Goal: Information Seeking & Learning: Learn about a topic

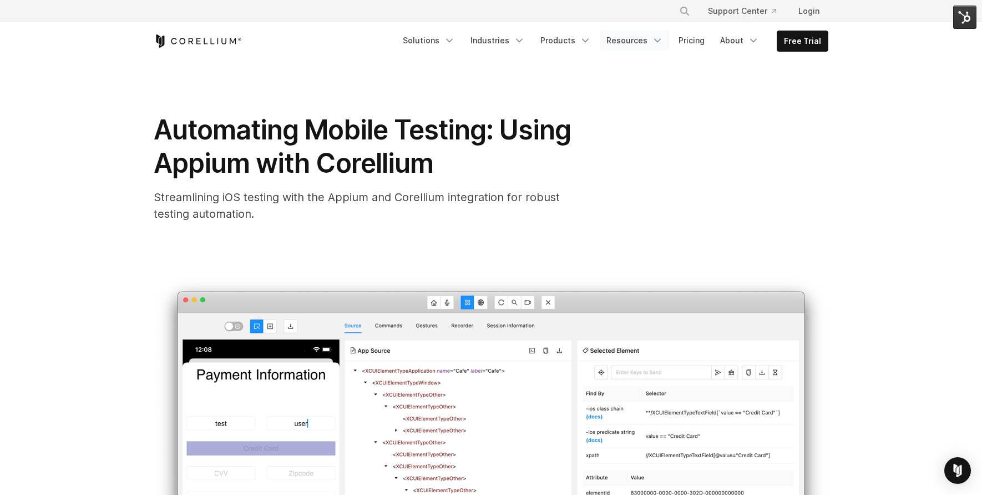
click at [623, 44] on link "Resources" at bounding box center [635, 41] width 70 height 20
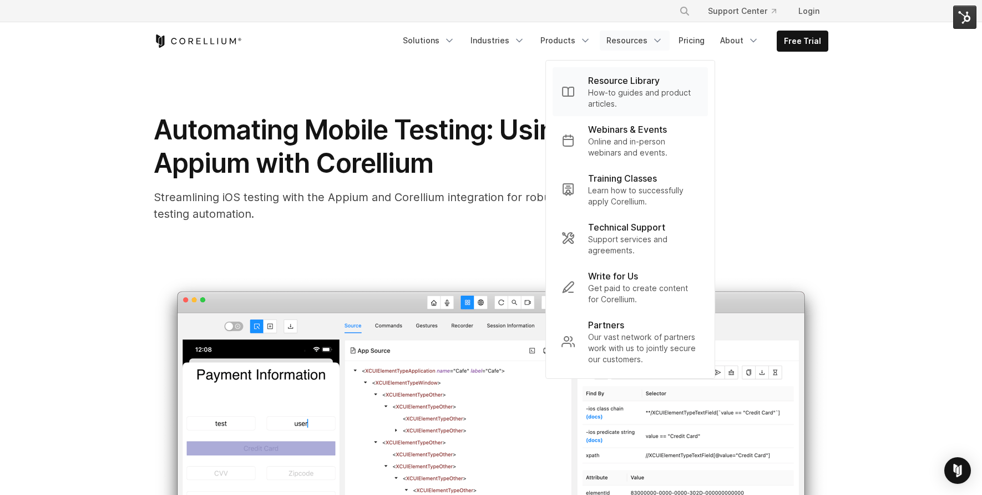
click at [634, 95] on p "How-to guides and product articles." at bounding box center [643, 98] width 111 height 22
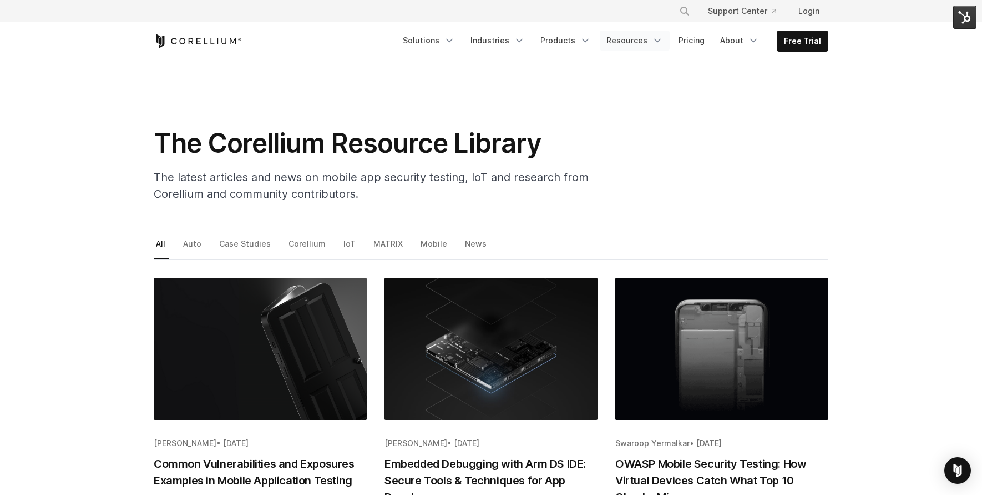
click at [635, 41] on link "Resources" at bounding box center [635, 41] width 70 height 20
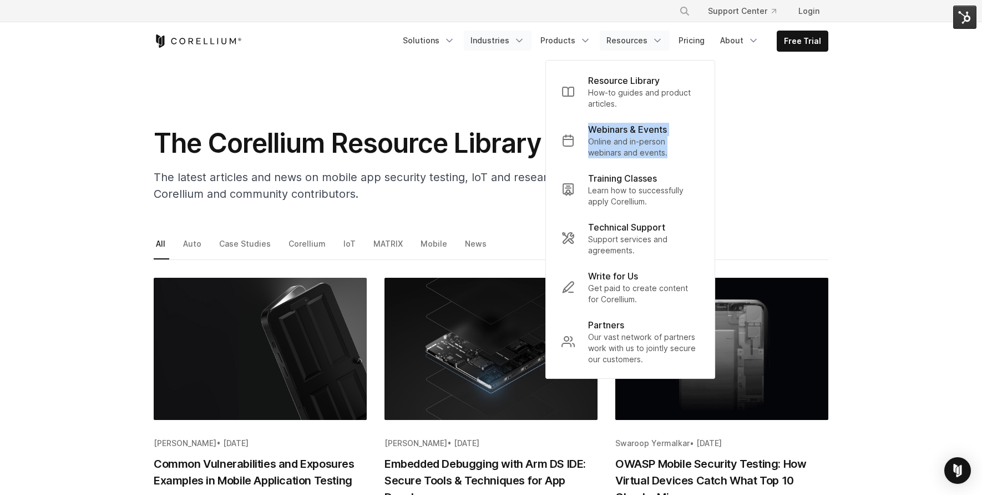
click at [522, 43] on icon "Navigation Menu" at bounding box center [519, 40] width 11 height 11
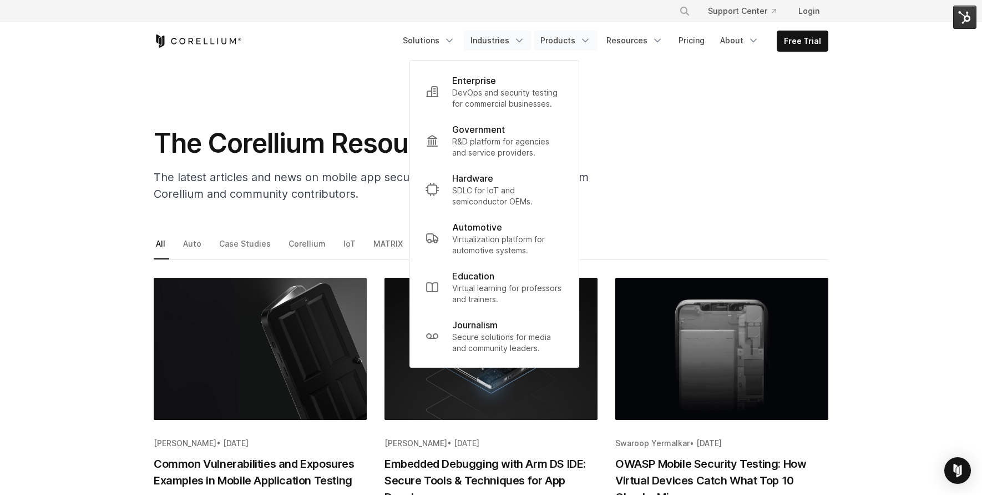
click at [565, 37] on link "Products" at bounding box center [566, 41] width 64 height 20
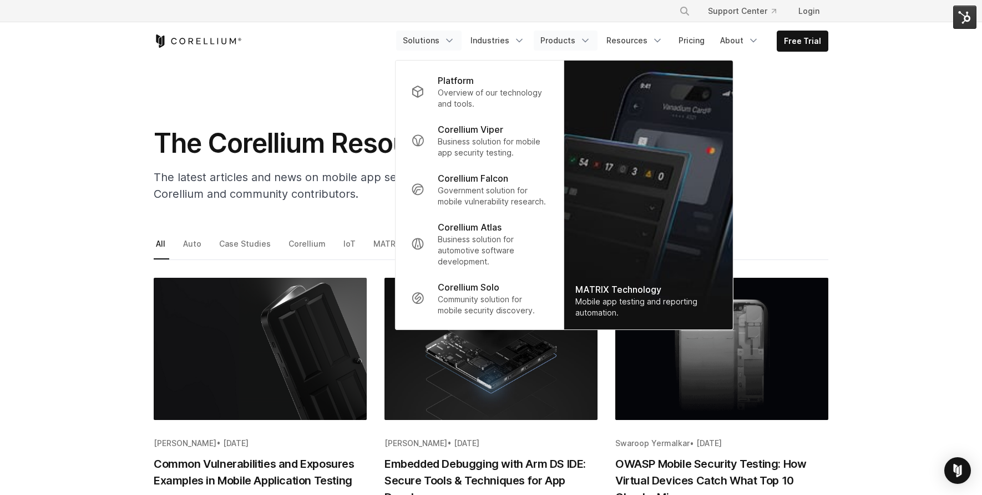
click at [455, 39] on icon "Navigation Menu" at bounding box center [449, 40] width 11 height 11
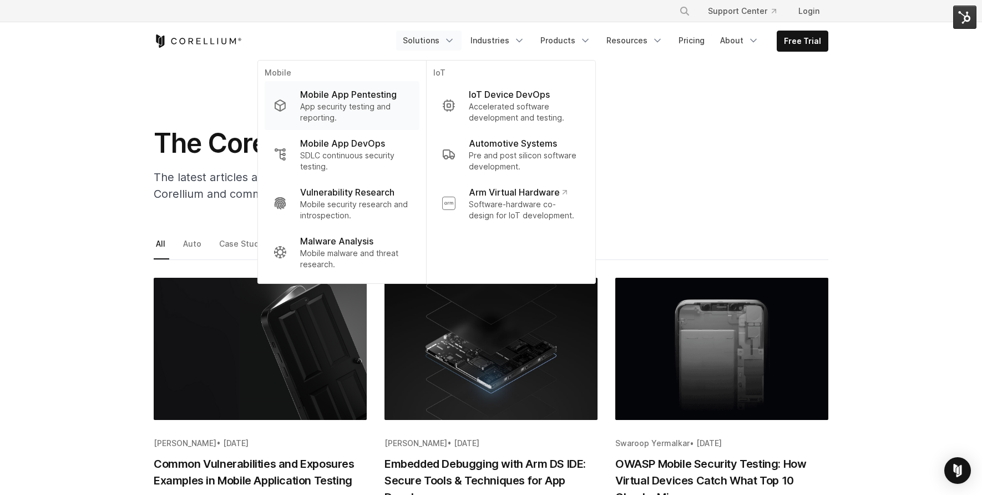
click at [369, 102] on p "App security testing and reporting." at bounding box center [355, 112] width 110 height 22
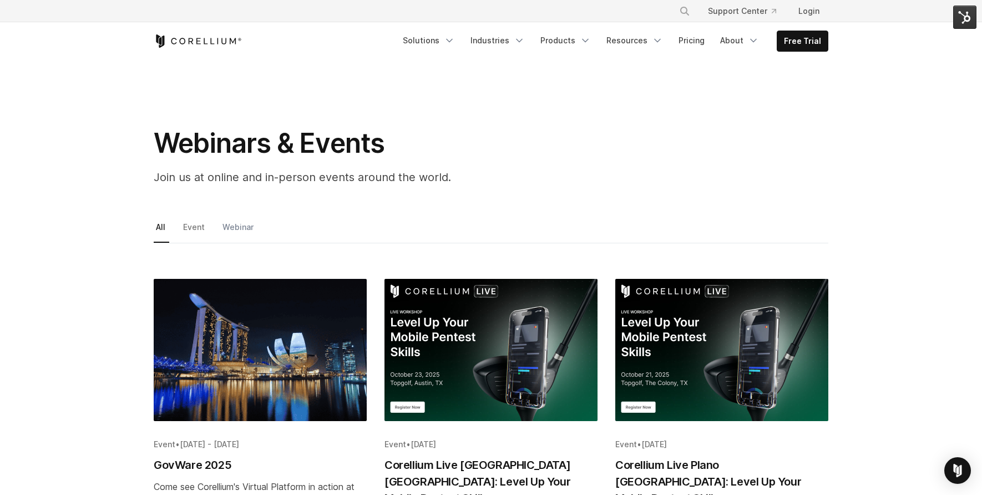
click at [228, 233] on link "Webinar" at bounding box center [238, 230] width 37 height 23
